Goal: Task Accomplishment & Management: Manage account settings

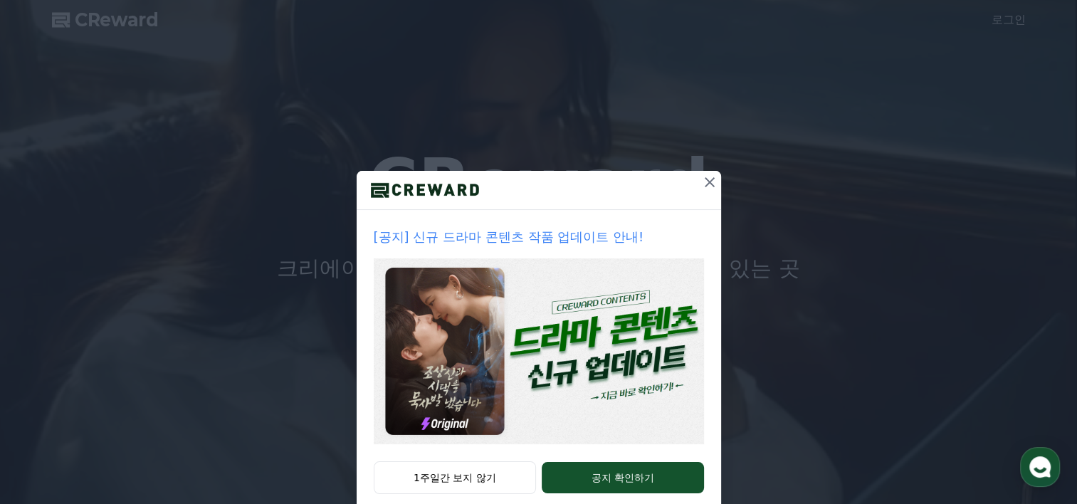
click at [701, 183] on icon at bounding box center [709, 182] width 17 height 17
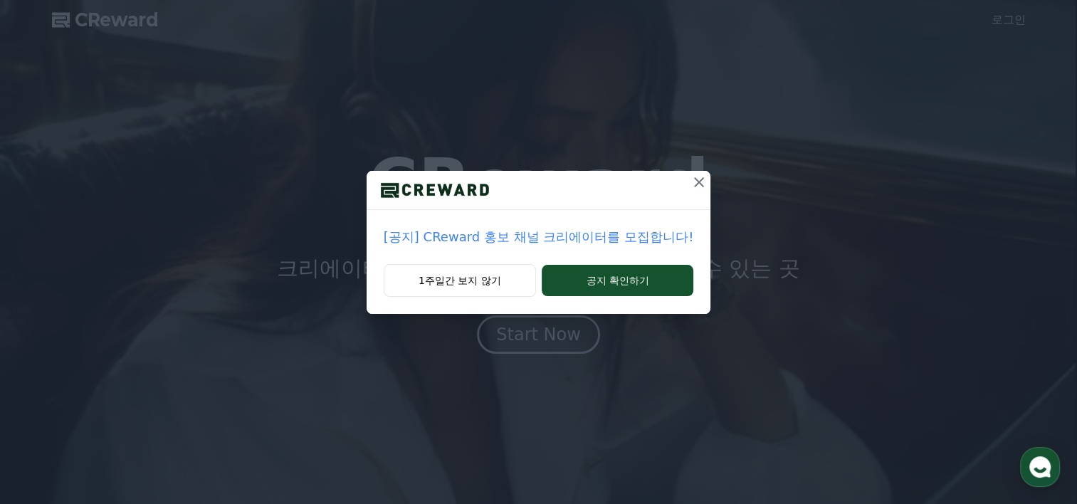
click at [694, 179] on icon at bounding box center [699, 182] width 10 height 10
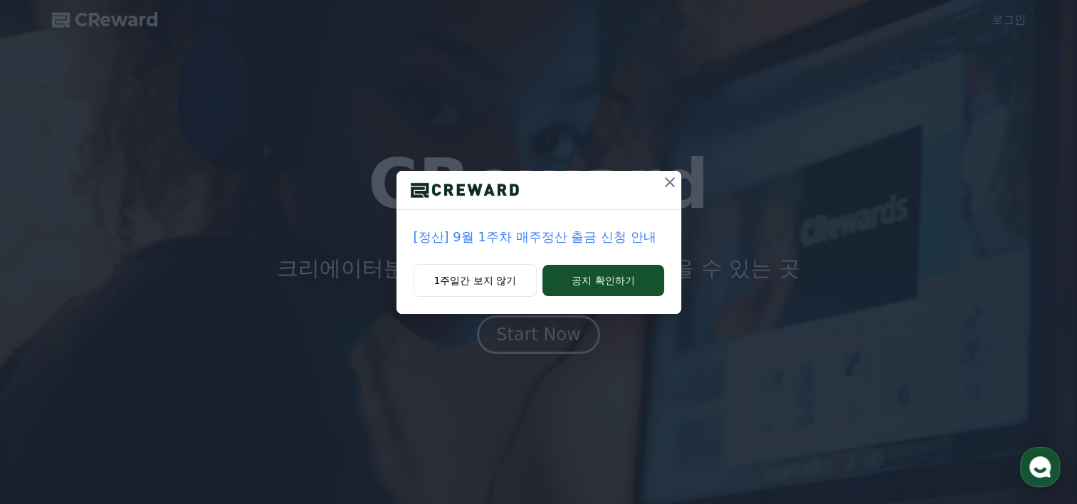
click at [675, 184] on icon at bounding box center [669, 182] width 17 height 17
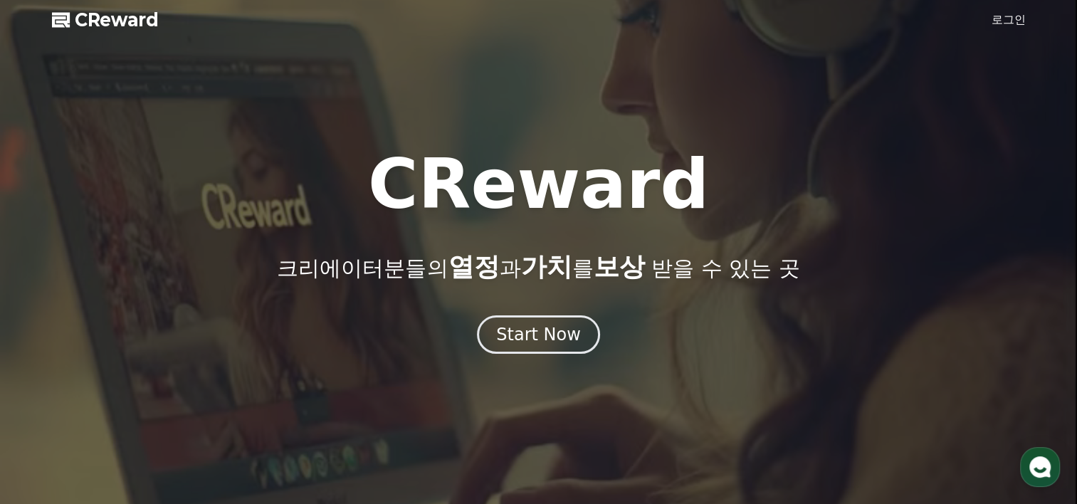
click at [1001, 15] on link "로그인" at bounding box center [1008, 19] width 34 height 17
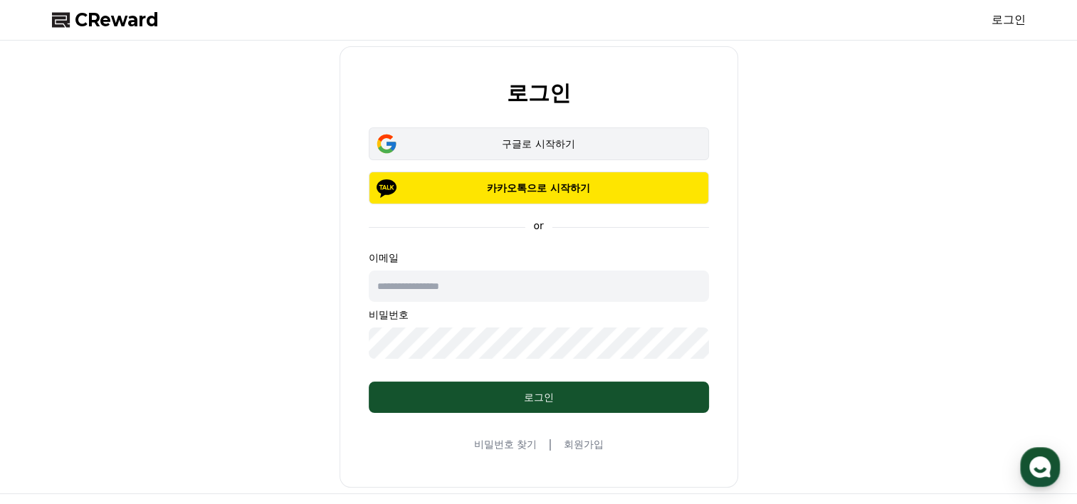
click at [489, 147] on div "구글로 시작하기" at bounding box center [538, 144] width 299 height 14
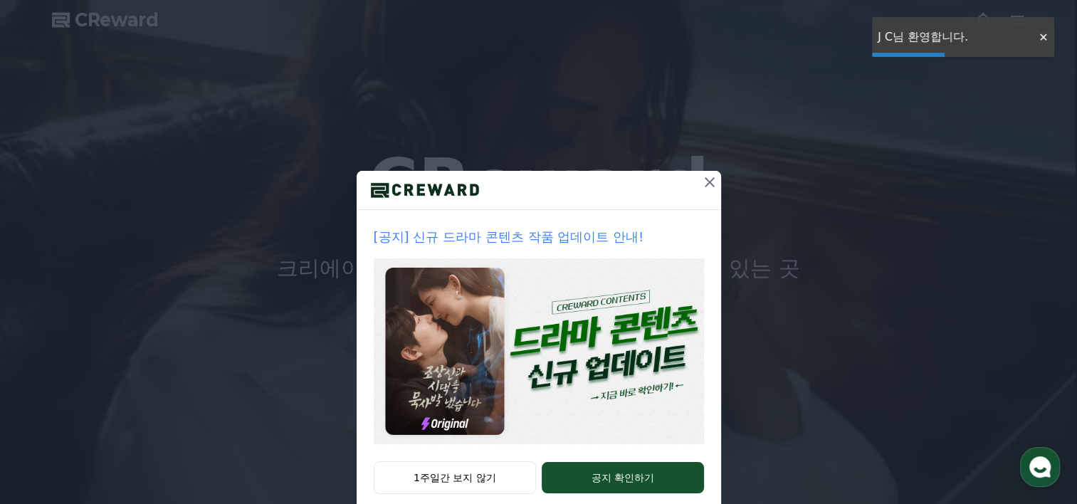
click at [704, 176] on icon at bounding box center [709, 182] width 17 height 17
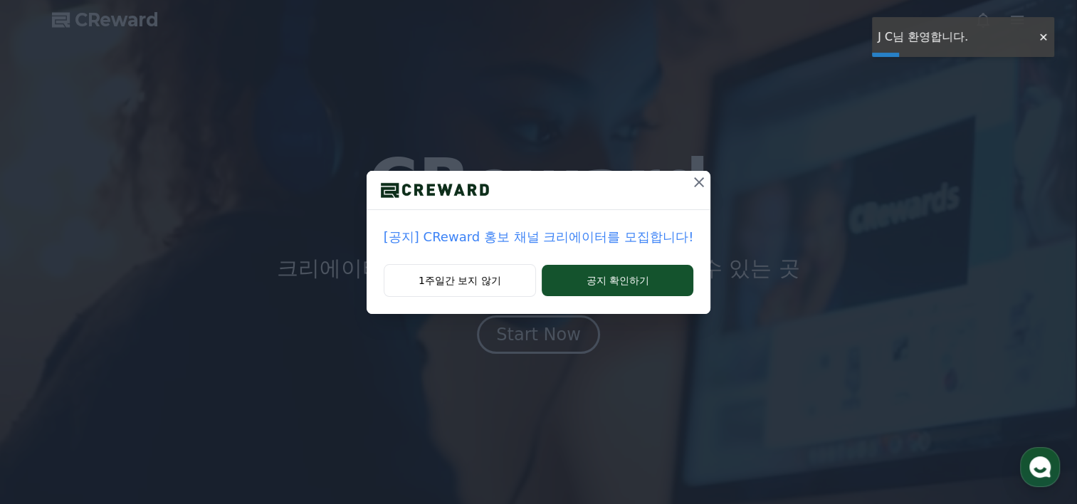
click at [700, 182] on icon at bounding box center [698, 182] width 17 height 17
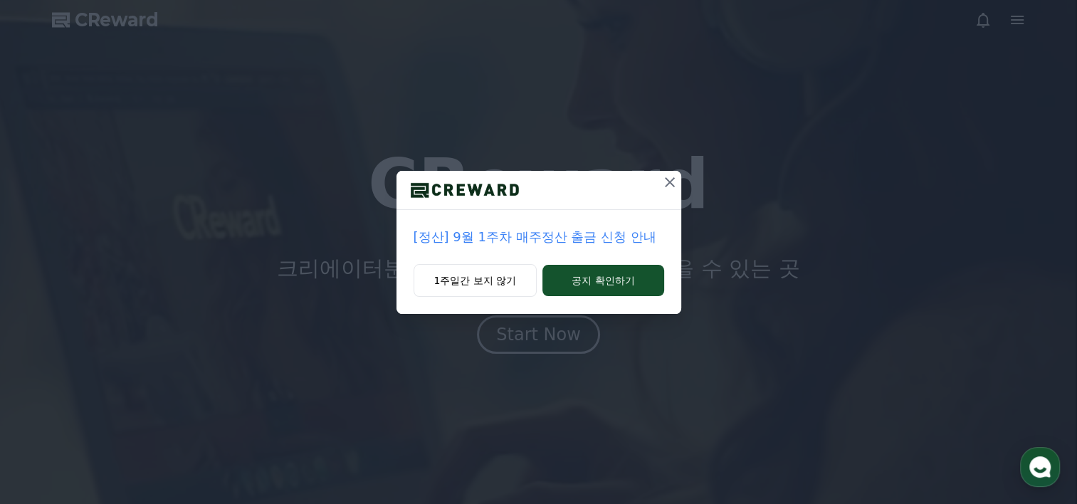
drag, startPoint x: 666, startPoint y: 186, endPoint x: 823, endPoint y: 167, distance: 157.6
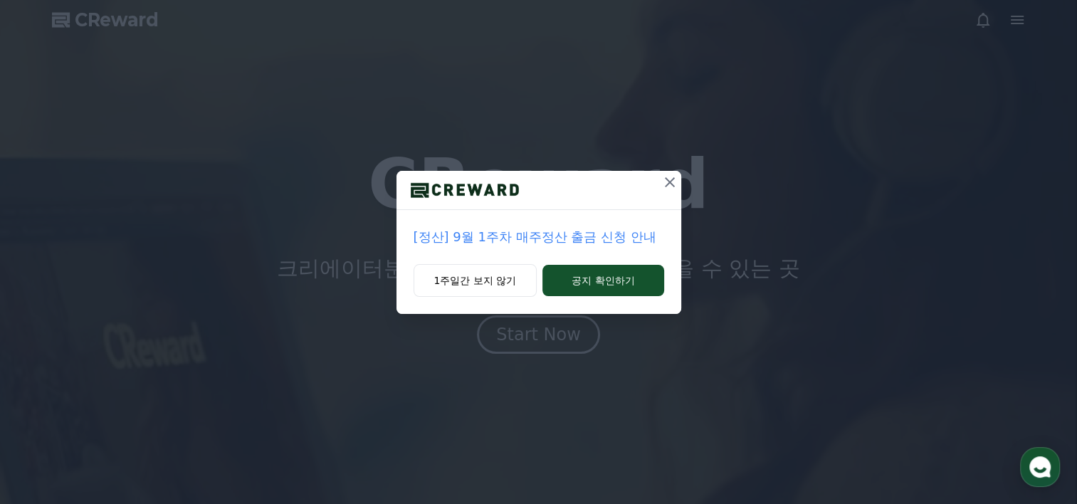
click at [667, 186] on icon at bounding box center [669, 182] width 17 height 17
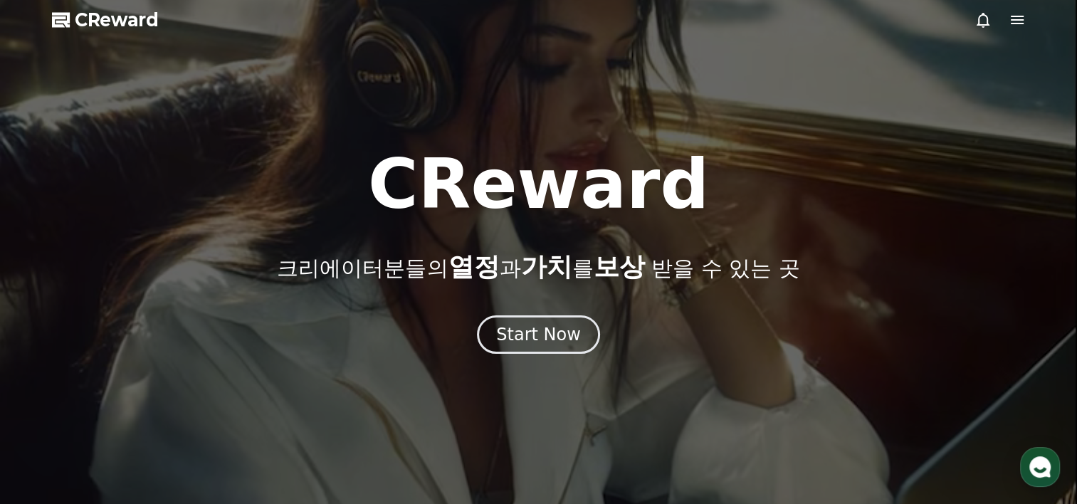
click at [1019, 26] on icon at bounding box center [1016, 19] width 17 height 17
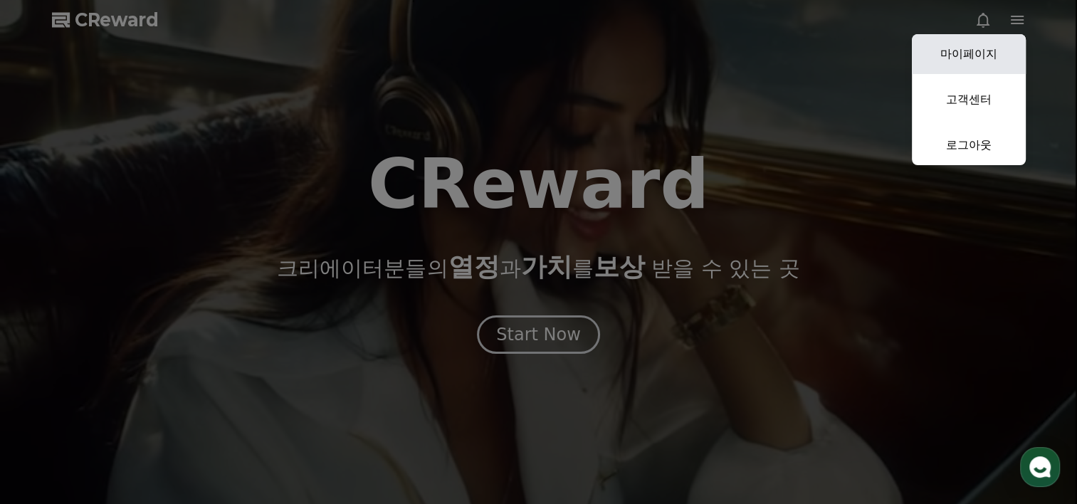
click at [993, 51] on link "마이페이지" at bounding box center [969, 54] width 114 height 40
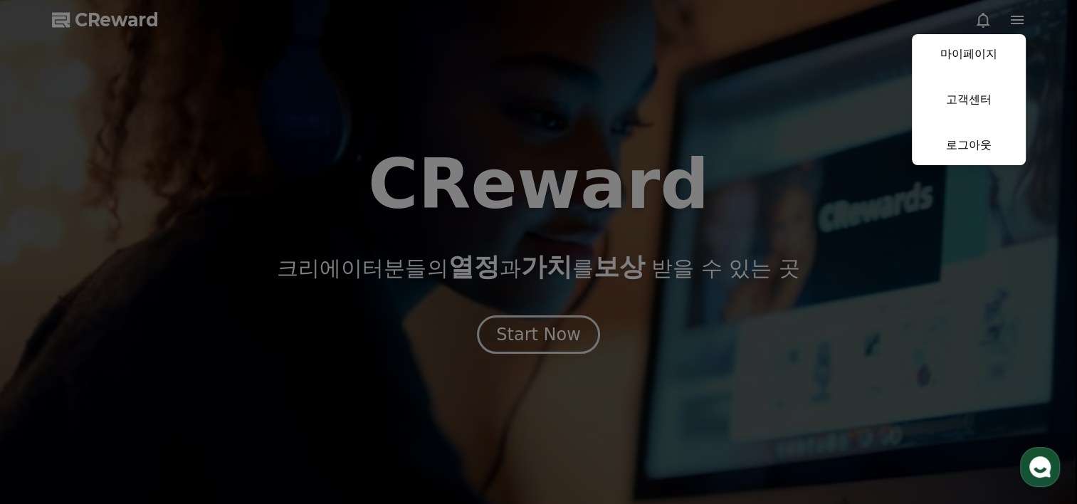
select select "**********"
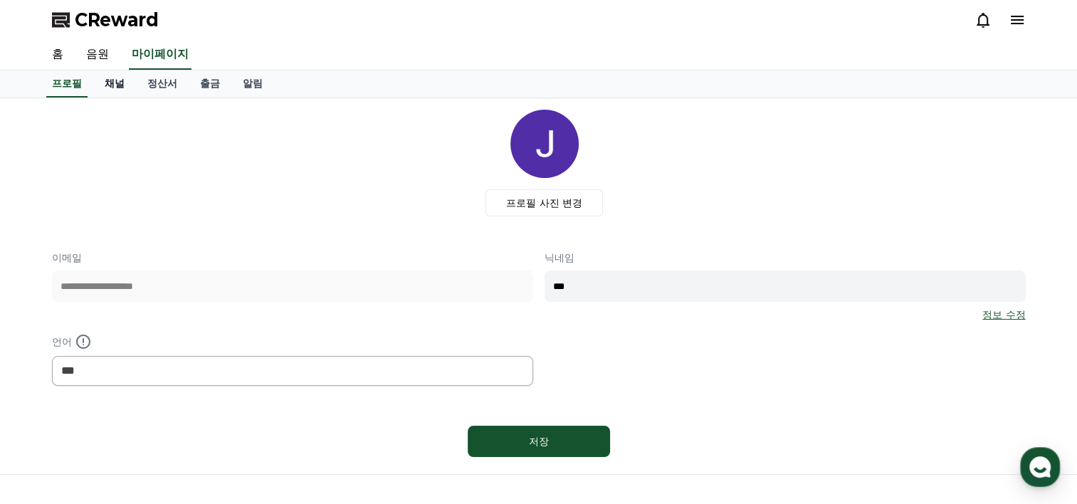
click at [108, 77] on link "채널" at bounding box center [114, 83] width 43 height 27
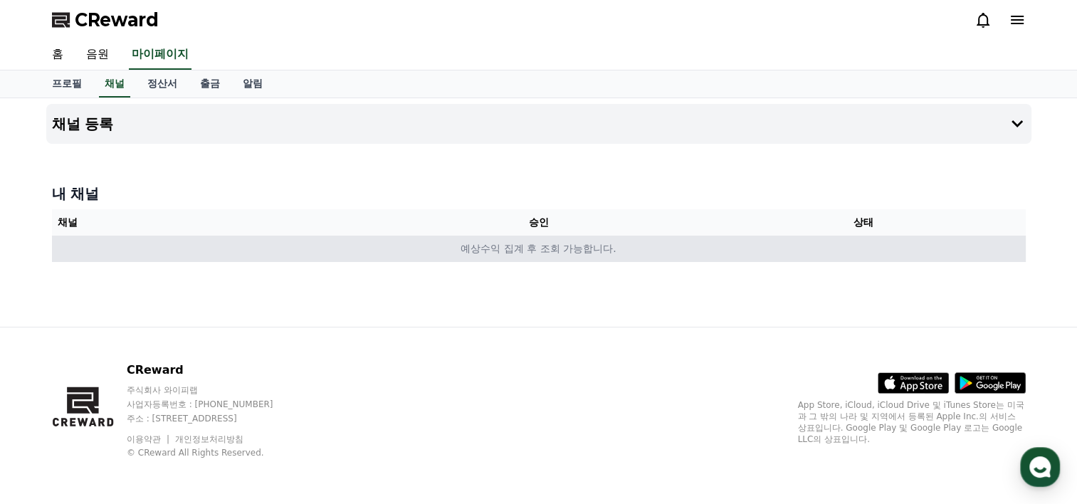
click at [541, 250] on td "예상수익 집계 후 조회 가능합니다." at bounding box center [538, 249] width 973 height 26
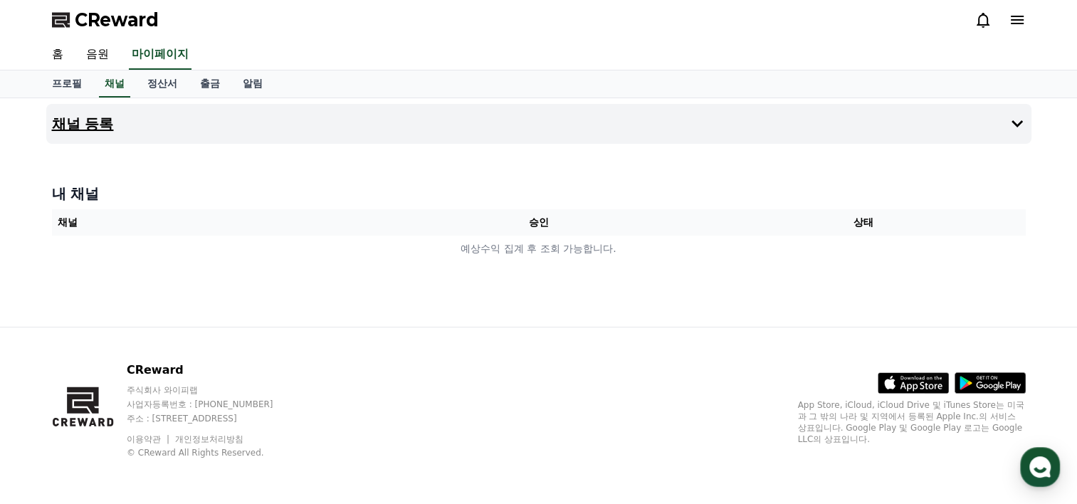
click at [994, 127] on button "채널 등록" at bounding box center [538, 124] width 985 height 40
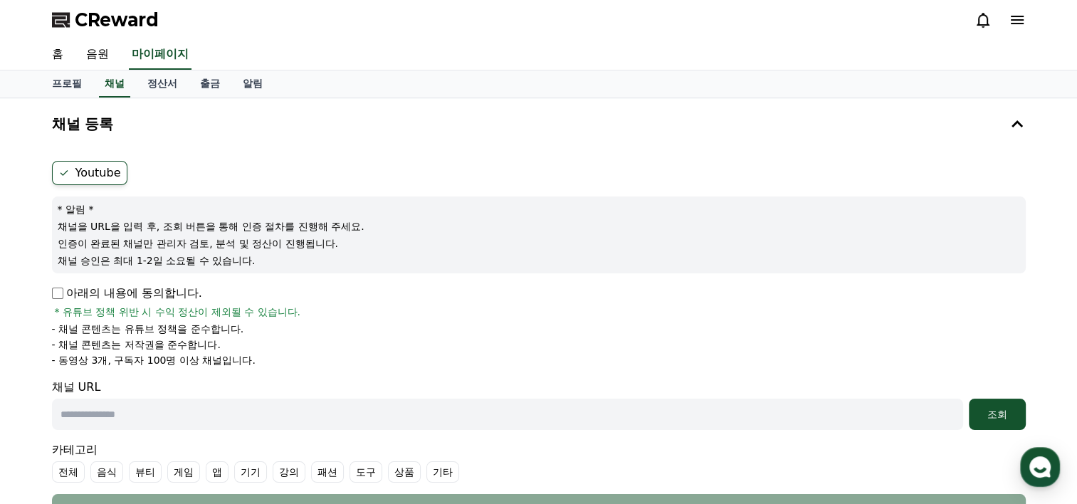
click at [85, 177] on label "Youtube" at bounding box center [89, 173] width 75 height 24
click at [97, 55] on link "음원" at bounding box center [98, 55] width 46 height 30
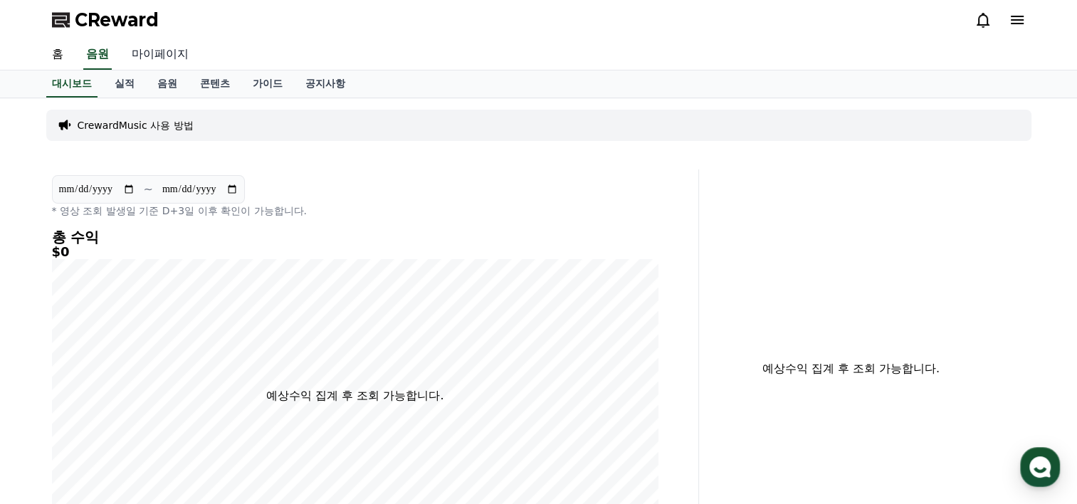
click at [147, 51] on link "마이페이지" at bounding box center [160, 55] width 80 height 30
select select "**********"
